Goal: Information Seeking & Learning: Learn about a topic

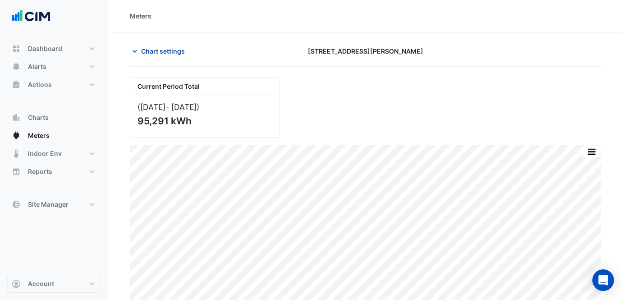
click at [183, 51] on span "Chart settings" at bounding box center [163, 50] width 44 height 9
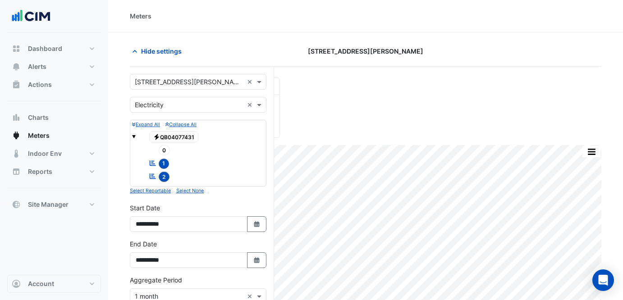
click at [195, 81] on input "text" at bounding box center [189, 82] width 109 height 9
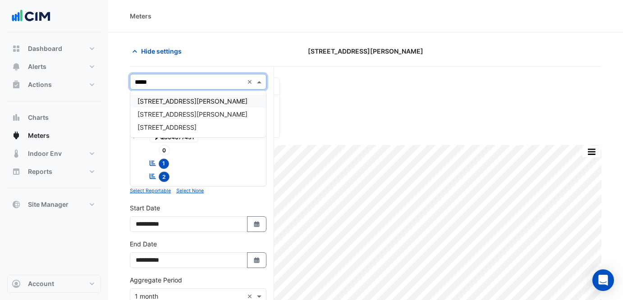
type input "******"
click at [207, 104] on div "[STREET_ADDRESS][PERSON_NAME]" at bounding box center [198, 101] width 136 height 13
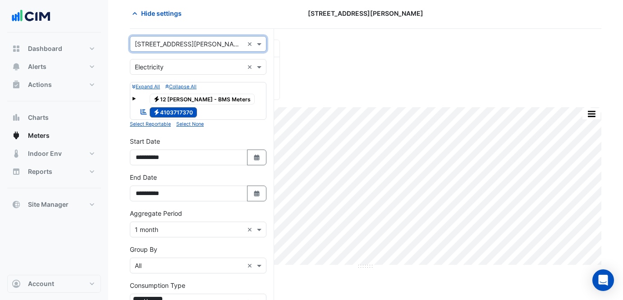
scroll to position [141, 0]
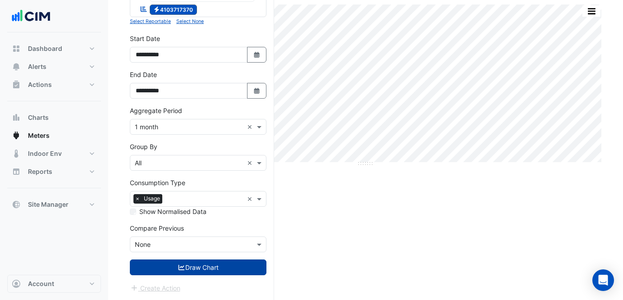
click at [210, 266] on button "Draw Chart" at bounding box center [198, 268] width 137 height 16
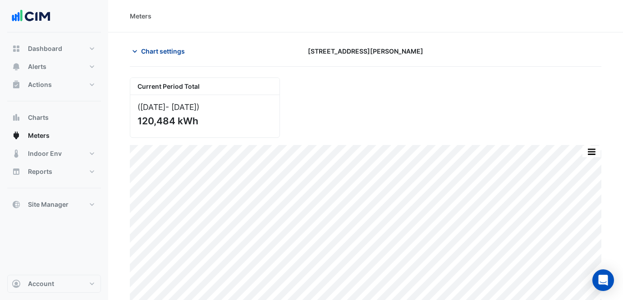
click at [161, 54] on span "Chart settings" at bounding box center [163, 50] width 44 height 9
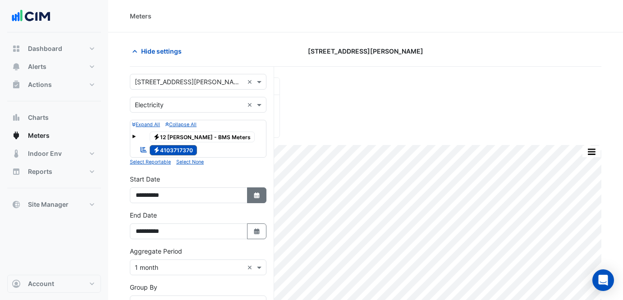
click at [253, 197] on icon "Select Date" at bounding box center [257, 196] width 8 height 6
select select "*"
select select "****"
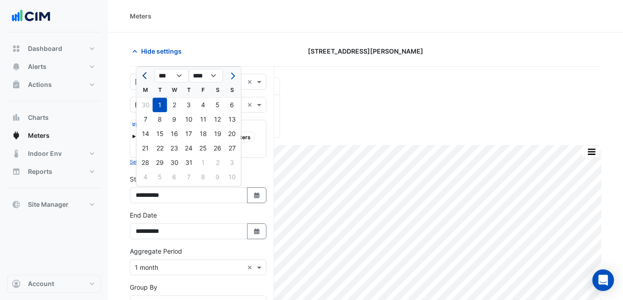
click at [146, 71] on button "Previous month" at bounding box center [145, 76] width 11 height 14
select select "*"
click at [234, 102] on div "1" at bounding box center [232, 105] width 14 height 14
type input "**********"
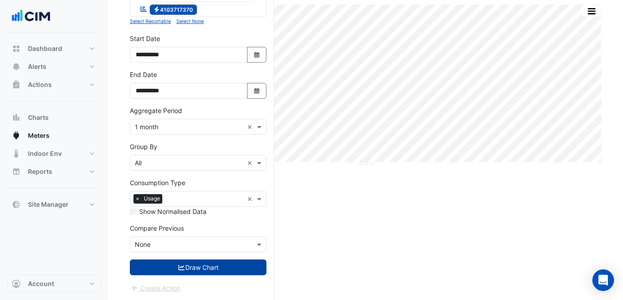
click at [202, 270] on button "Draw Chart" at bounding box center [198, 268] width 137 height 16
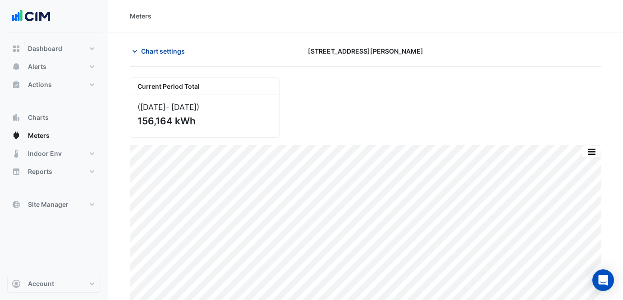
click at [154, 47] on span "Chart settings" at bounding box center [163, 50] width 44 height 9
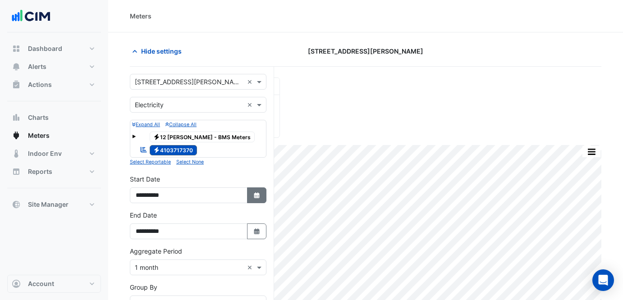
click at [250, 201] on button "Select Date" at bounding box center [257, 196] width 20 height 16
select select "*"
select select "****"
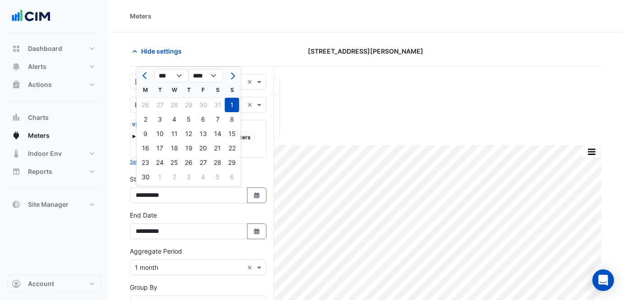
click at [139, 78] on div at bounding box center [146, 76] width 18 height 14
click at [142, 74] on button "Previous month" at bounding box center [145, 76] width 11 height 14
select select "*"
click at [178, 110] on div "30" at bounding box center [174, 105] width 14 height 14
type input "**********"
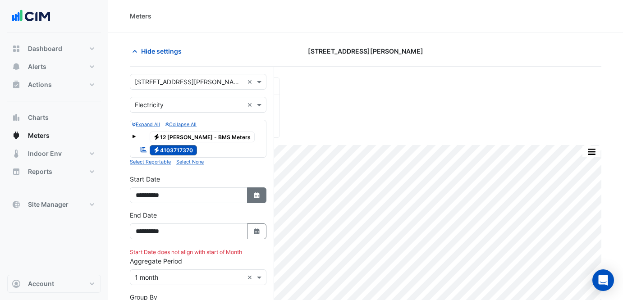
click at [254, 197] on icon "Select Date" at bounding box center [257, 196] width 8 height 6
select select "*"
select select "****"
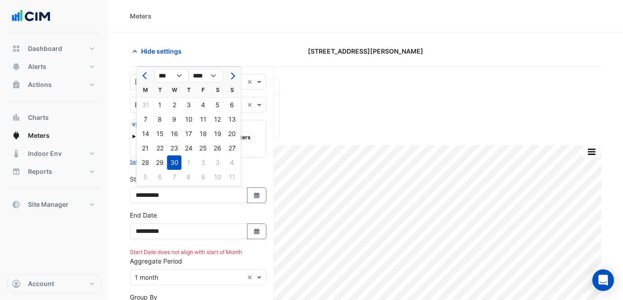
click at [231, 82] on button "Next month" at bounding box center [231, 76] width 11 height 14
select select "*"
click at [188, 107] on div "1" at bounding box center [189, 105] width 14 height 14
type input "**********"
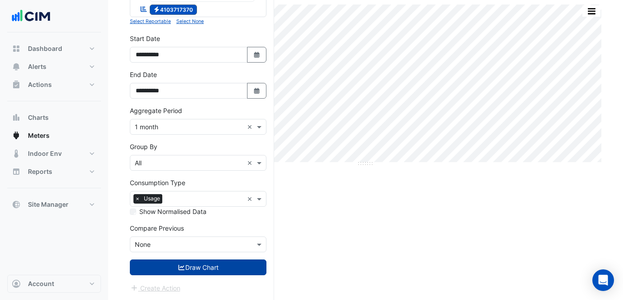
click at [191, 267] on button "Draw Chart" at bounding box center [198, 268] width 137 height 16
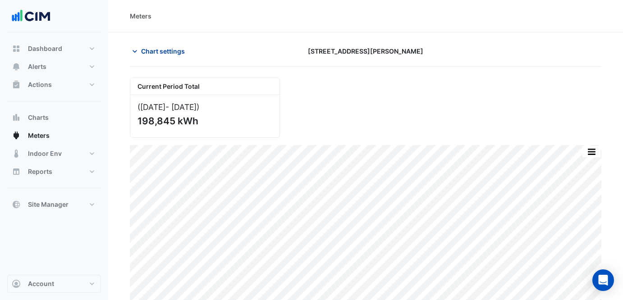
click at [162, 46] on span "Chart settings" at bounding box center [163, 50] width 44 height 9
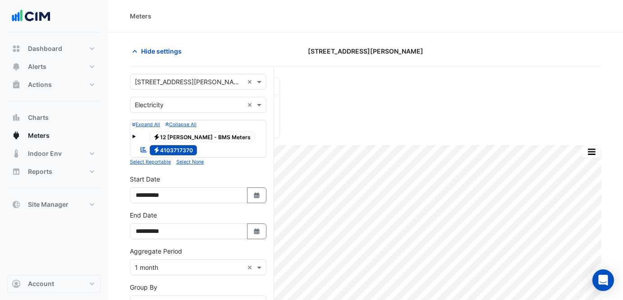
click at [164, 104] on input "text" at bounding box center [189, 105] width 109 height 9
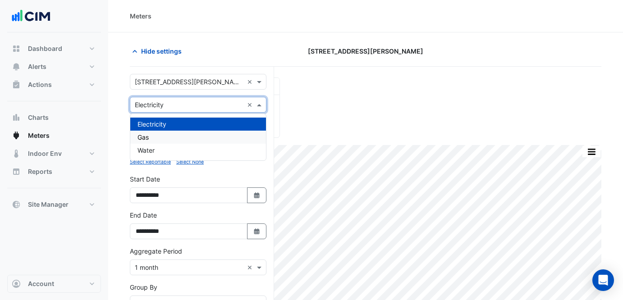
click at [174, 141] on div "Gas" at bounding box center [198, 137] width 136 height 13
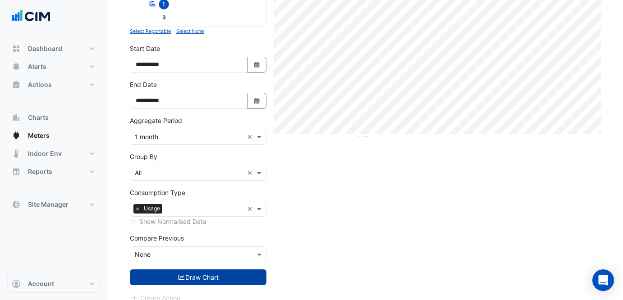
click at [205, 270] on button "Draw Chart" at bounding box center [198, 278] width 137 height 16
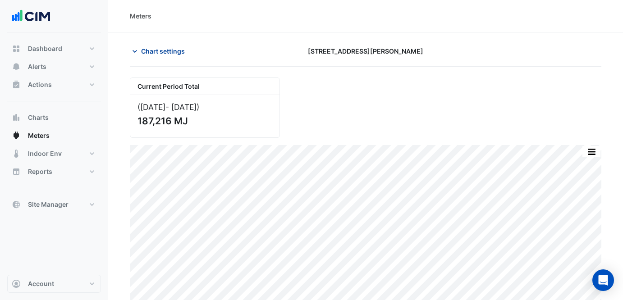
click at [147, 51] on span "Chart settings" at bounding box center [163, 50] width 44 height 9
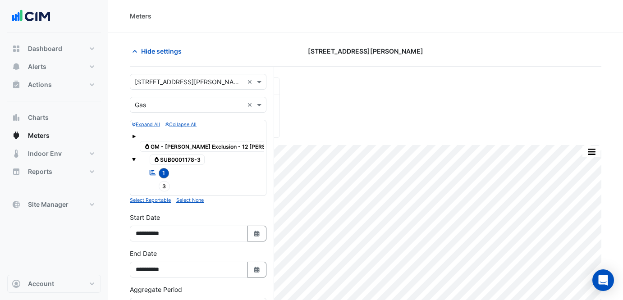
click at [197, 87] on div "× [STREET_ADDRESS][PERSON_NAME] ×" at bounding box center [198, 82] width 137 height 16
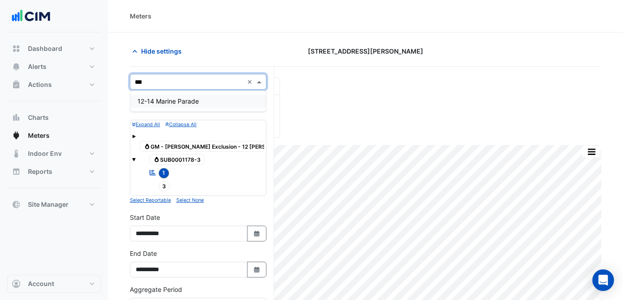
type input "****"
click at [202, 97] on div "[STREET_ADDRESS]" at bounding box center [198, 101] width 136 height 13
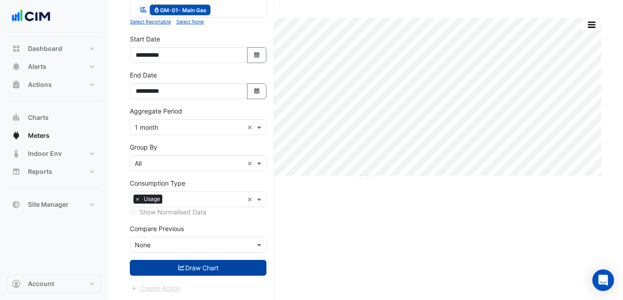
click at [210, 266] on button "Draw Chart" at bounding box center [198, 268] width 137 height 16
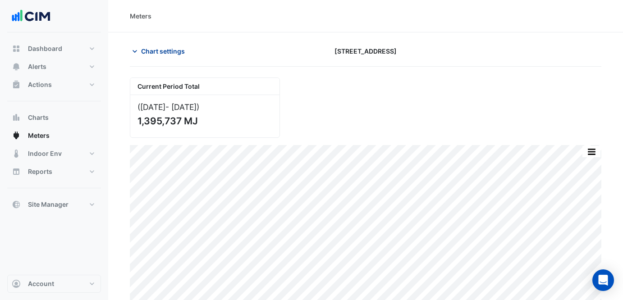
click at [174, 56] on button "Chart settings" at bounding box center [160, 51] width 61 height 16
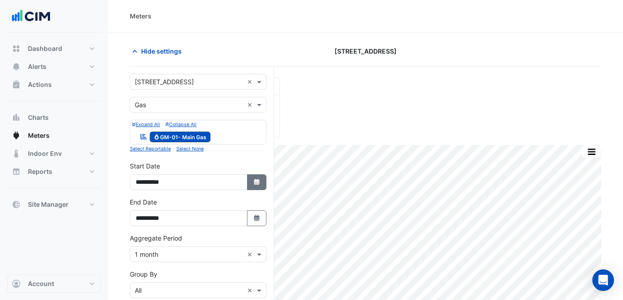
click at [261, 185] on button "Select Date" at bounding box center [257, 182] width 20 height 16
select select "*"
select select "****"
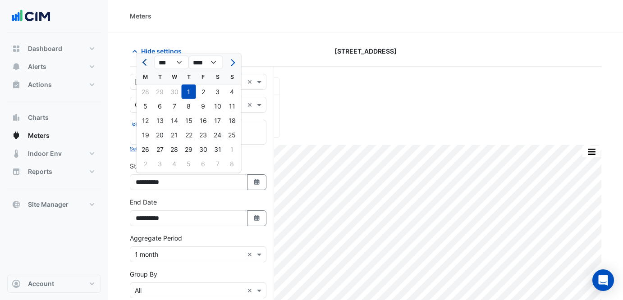
click at [148, 64] on button "Previous month" at bounding box center [145, 62] width 11 height 14
select select "*"
click at [221, 94] on div "1" at bounding box center [218, 92] width 14 height 14
type input "**********"
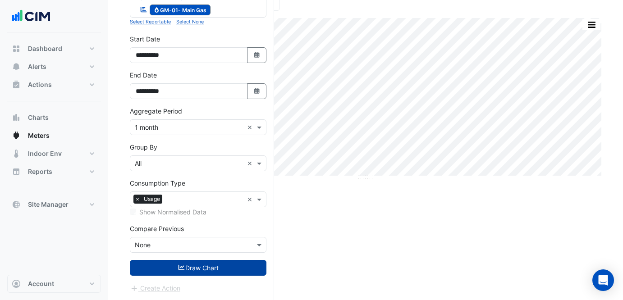
click at [233, 264] on button "Draw Chart" at bounding box center [198, 268] width 137 height 16
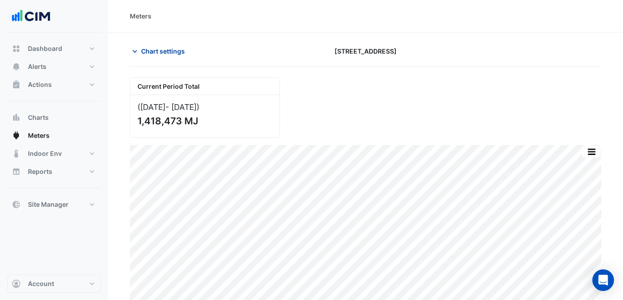
click at [167, 55] on span "Chart settings" at bounding box center [163, 50] width 44 height 9
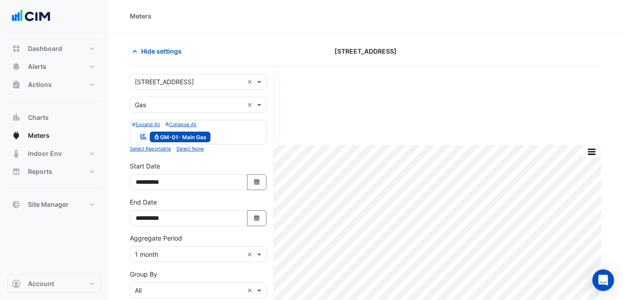
click at [179, 64] on div "Hide settings [STREET_ADDRESS]" at bounding box center [366, 54] width 472 height 23
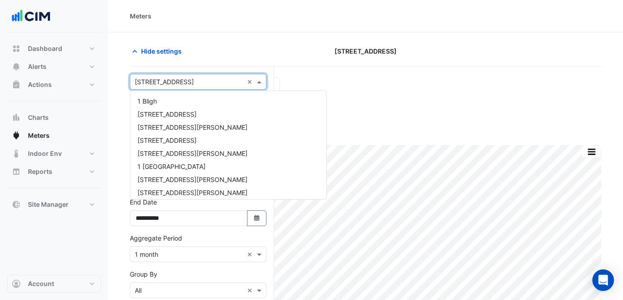
click at [193, 79] on input "text" at bounding box center [189, 82] width 109 height 9
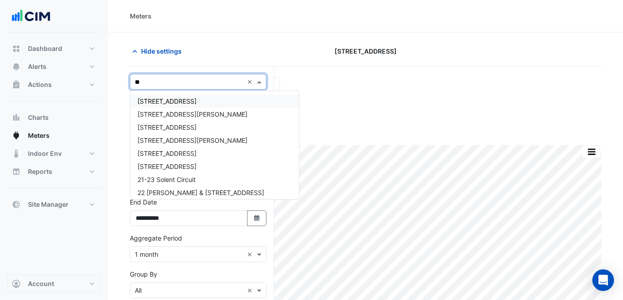
type input "***"
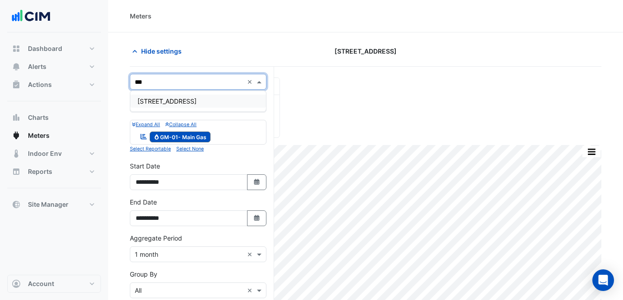
click at [242, 100] on div "[STREET_ADDRESS]" at bounding box center [198, 101] width 136 height 13
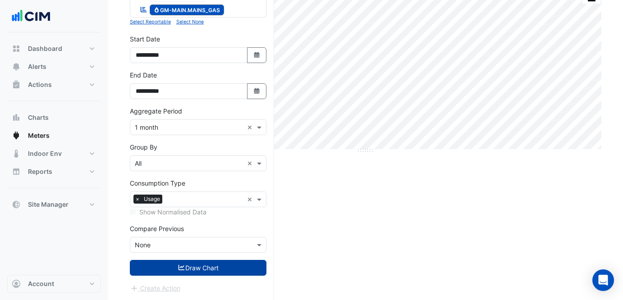
click at [239, 270] on button "Draw Chart" at bounding box center [198, 268] width 137 height 16
